Goal: Navigation & Orientation: Find specific page/section

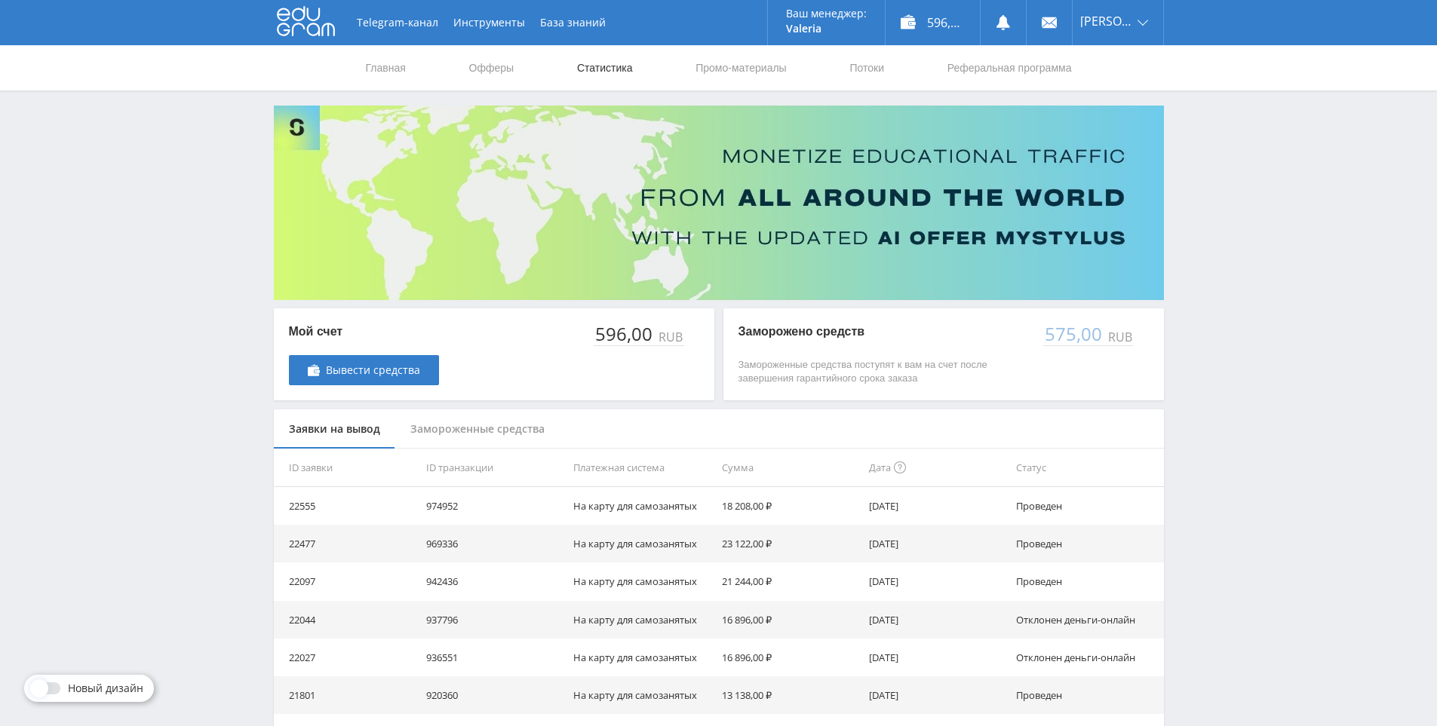
click at [613, 66] on link "Статистика" at bounding box center [605, 67] width 59 height 45
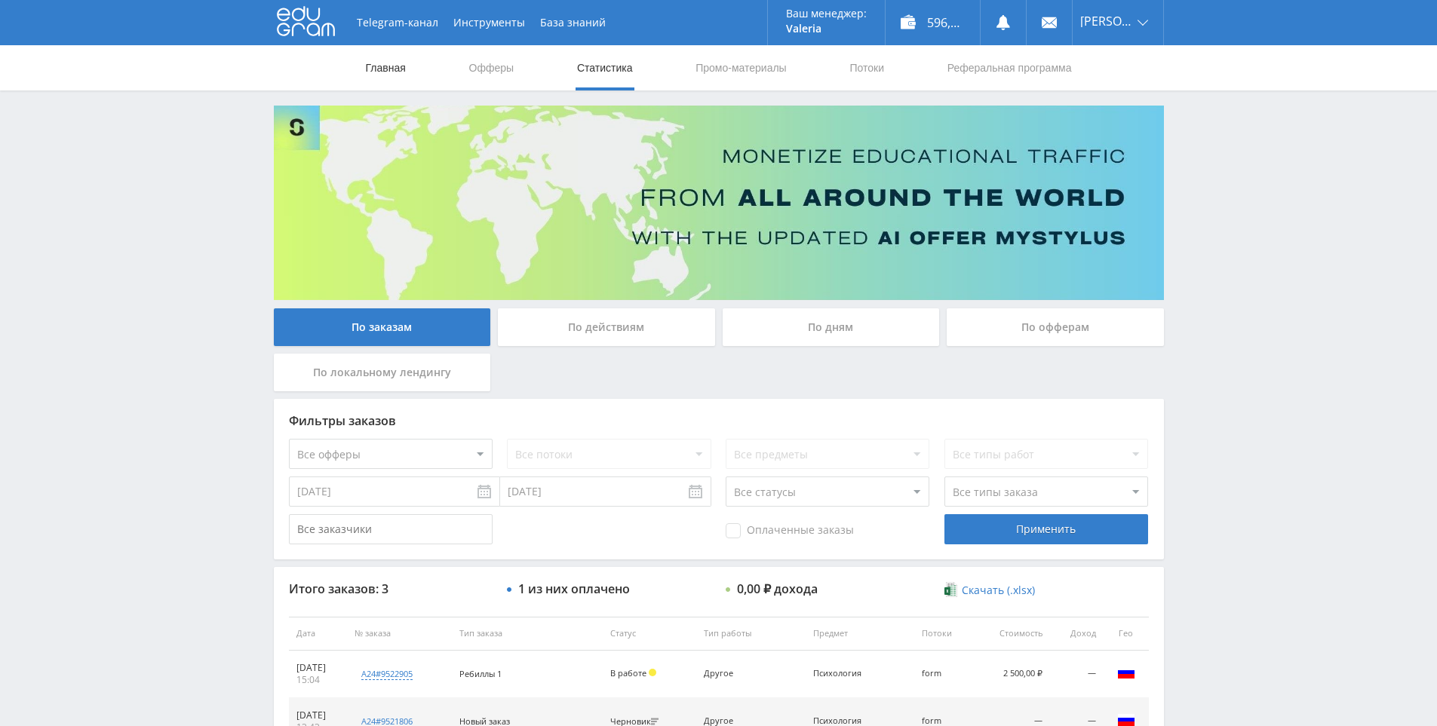
click at [390, 66] on link "Главная" at bounding box center [385, 67] width 43 height 45
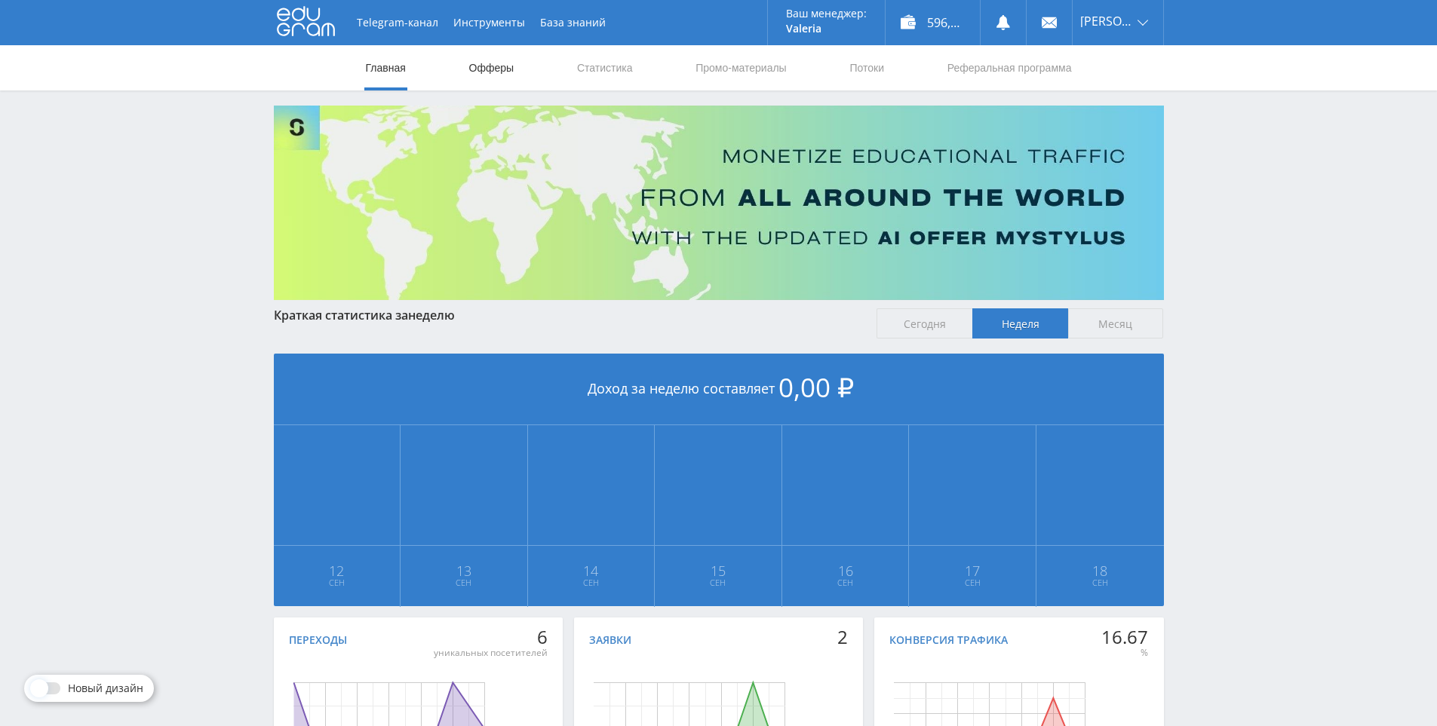
click at [479, 75] on link "Офферы" at bounding box center [492, 67] width 48 height 45
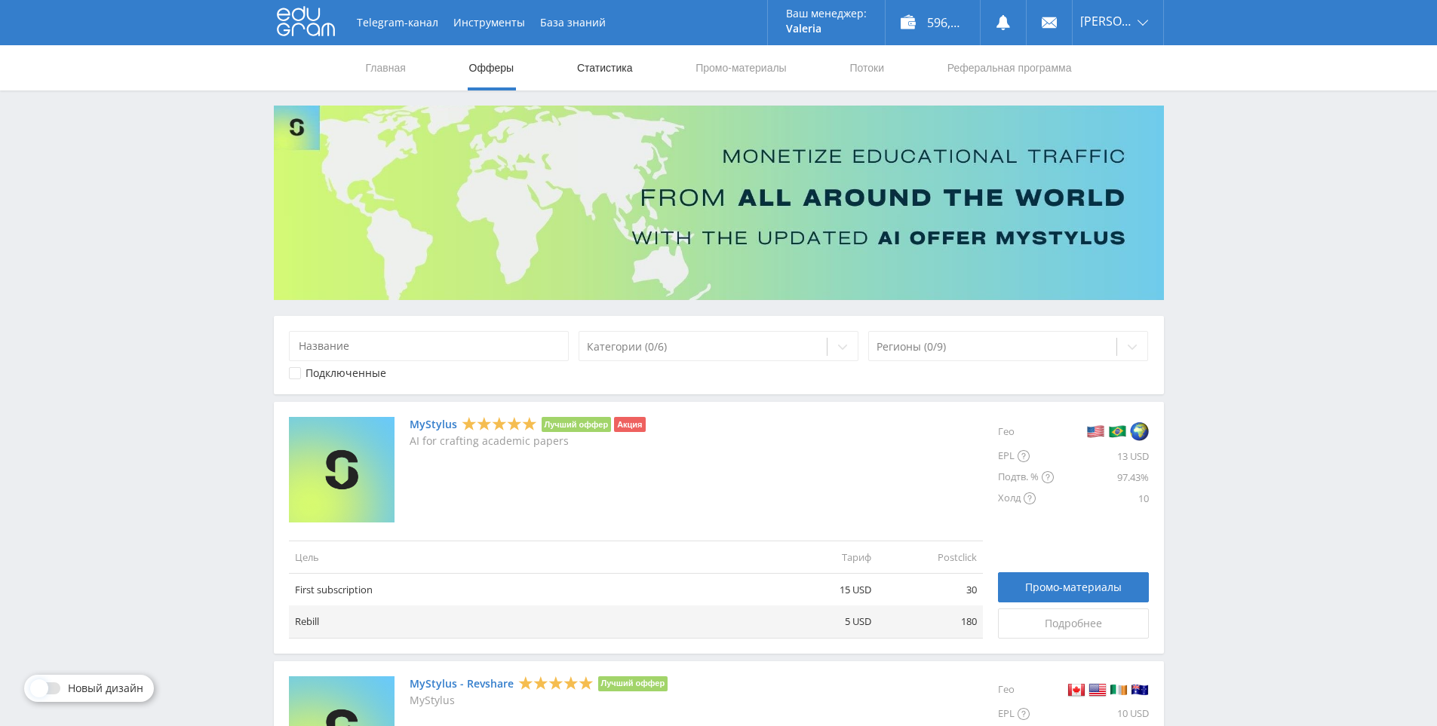
click at [586, 67] on link "Статистика" at bounding box center [605, 67] width 59 height 45
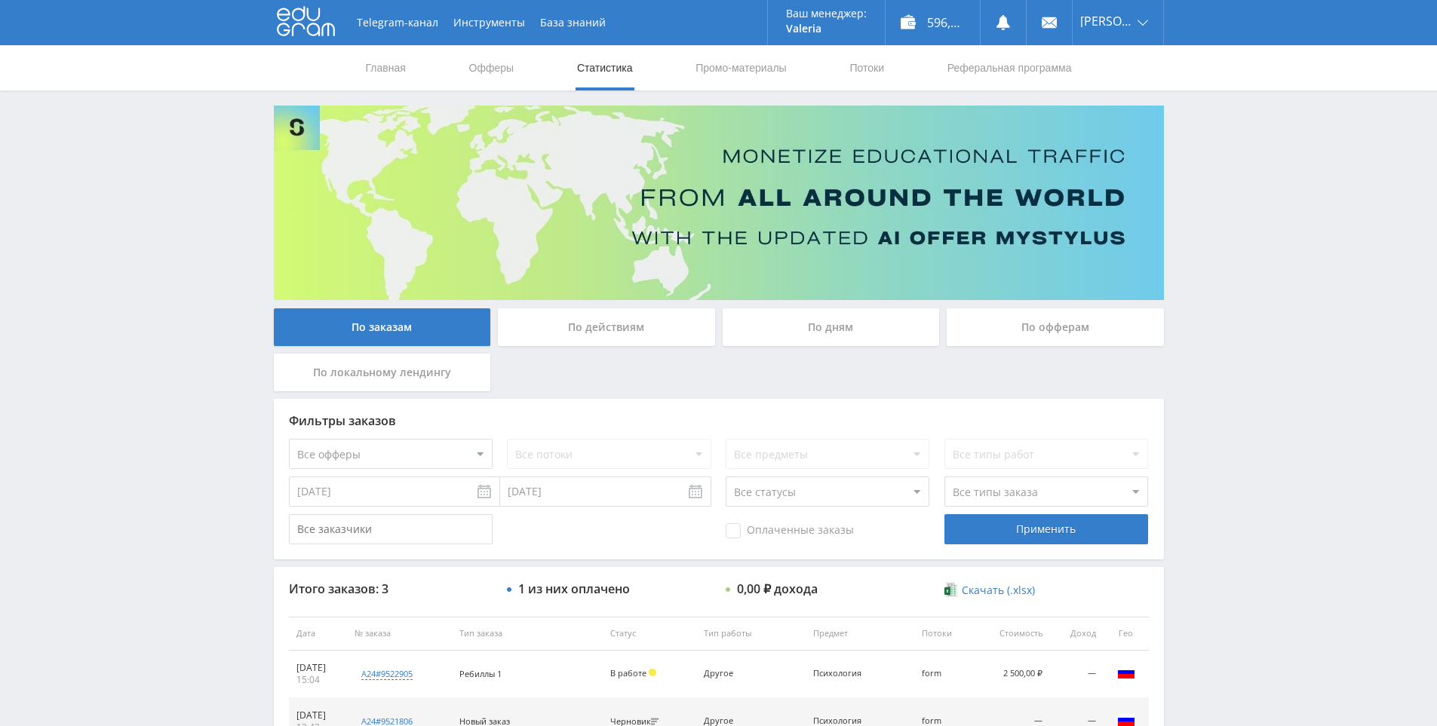
click at [1218, 145] on div "Telegram-канал Инструменты База знаний Ваш менеджер: Valeria Valeria Online @va…" at bounding box center [718, 452] width 1437 height 904
